Goal: Information Seeking & Learning: Learn about a topic

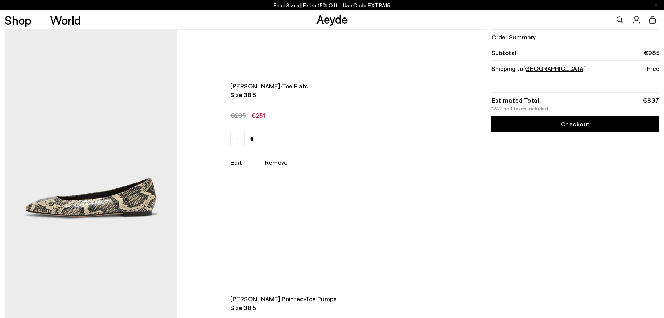
click at [653, 21] on icon at bounding box center [652, 20] width 7 height 8
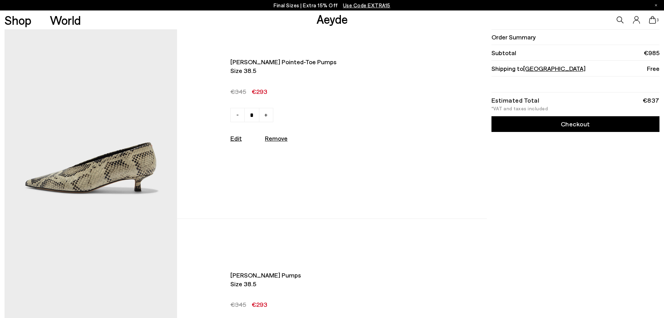
scroll to position [139, 0]
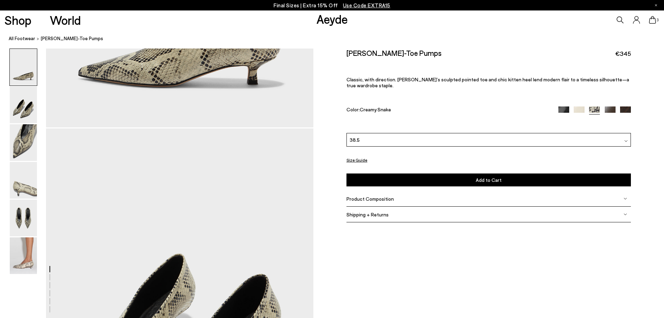
scroll to position [209, 0]
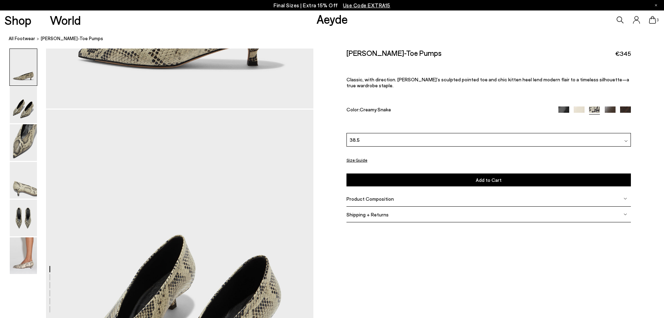
click at [370, 196] on span "Product Composition" at bounding box center [370, 199] width 47 height 6
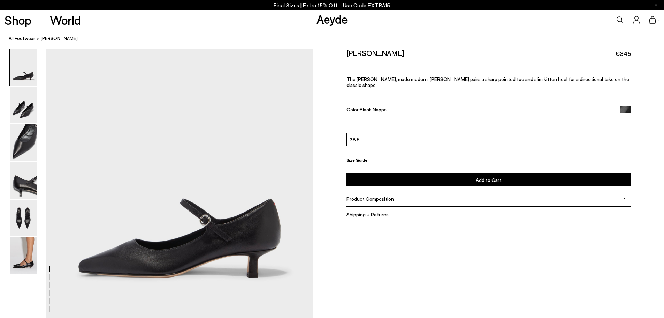
click at [368, 197] on div "Product Composition" at bounding box center [489, 199] width 284 height 16
